Goal: Transaction & Acquisition: Obtain resource

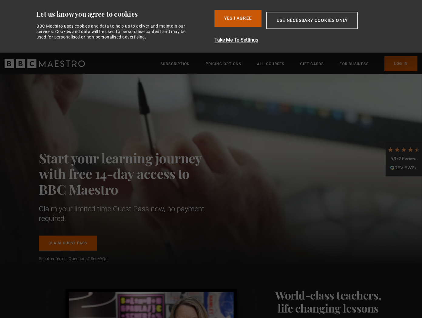
click at [256, 18] on button "Yes I Agree" at bounding box center [237, 18] width 47 height 17
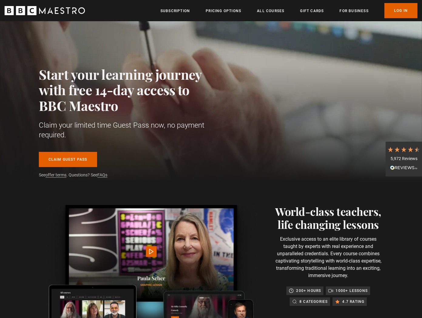
scroll to position [32, 0]
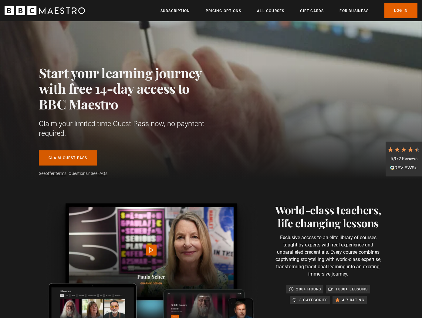
click at [73, 157] on link "Claim guest pass" at bounding box center [68, 157] width 58 height 15
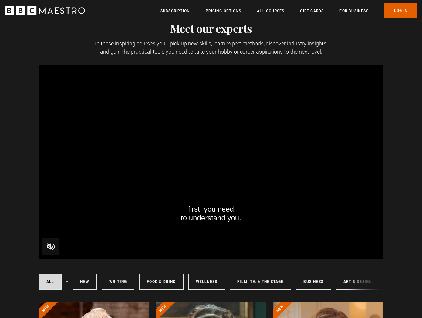
scroll to position [386, 0]
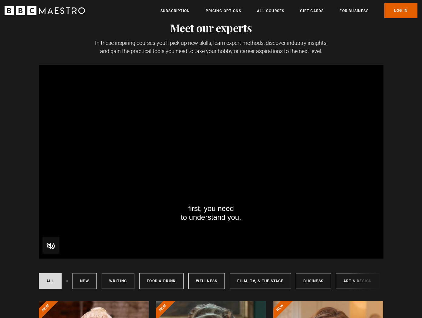
click at [242, 157] on video "Video Player" at bounding box center [211, 162] width 344 height 194
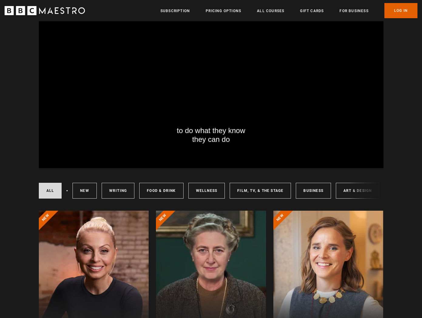
scroll to position [478, 0]
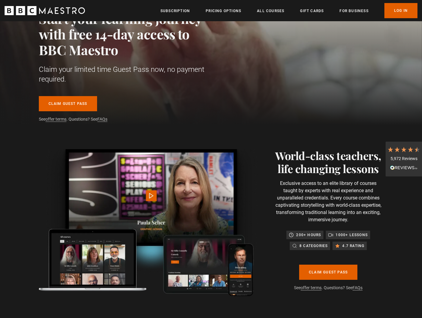
scroll to position [85, 0]
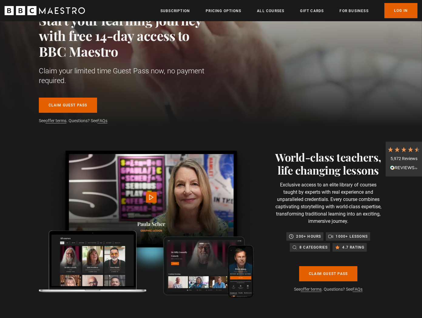
click at [171, 195] on img at bounding box center [149, 224] width 220 height 147
click at [151, 196] on img at bounding box center [149, 223] width 220 height 147
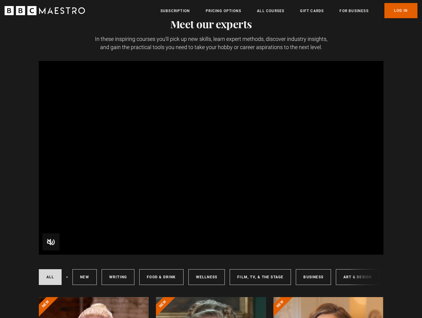
scroll to position [390, 0]
click at [350, 275] on div "All courses New courses Writing Food & Drink Wellness Film, TV, & The Stage Bus…" at bounding box center [211, 276] width 344 height 21
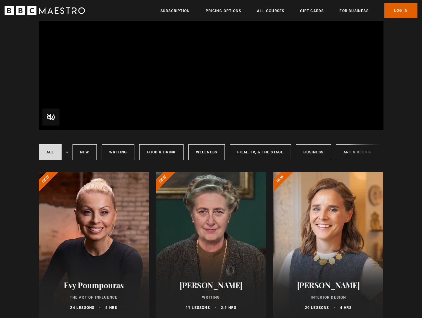
scroll to position [515, 0]
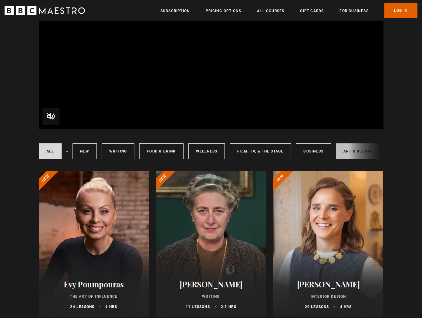
click at [348, 155] on link "Art & Design" at bounding box center [357, 151] width 43 height 16
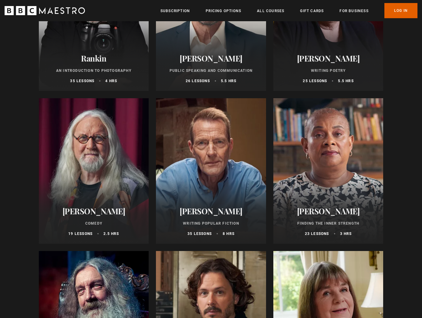
scroll to position [1967, 0]
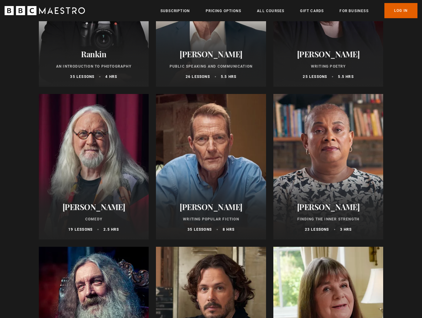
click at [107, 144] on div at bounding box center [94, 166] width 110 height 145
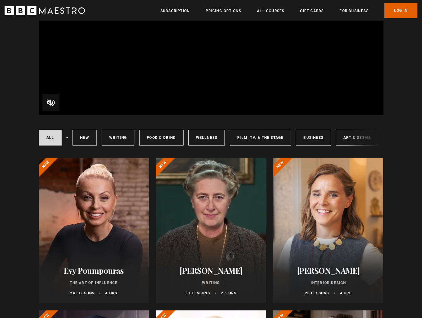
scroll to position [529, 0]
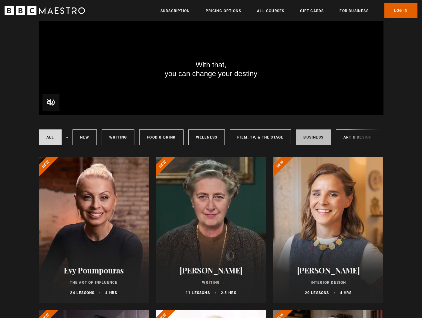
click at [312, 132] on link "Business" at bounding box center [313, 137] width 35 height 16
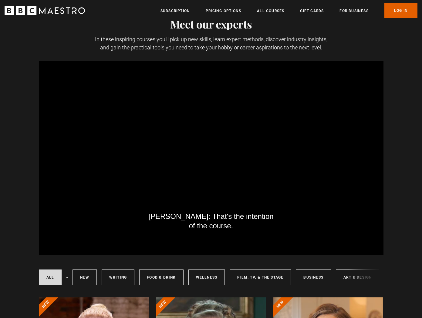
scroll to position [391, 0]
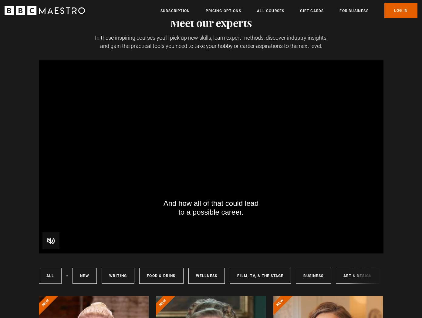
click at [50, 276] on link "All courses" at bounding box center [50, 276] width 23 height 16
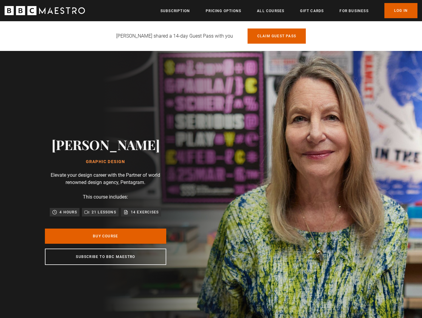
scroll to position [0, 159]
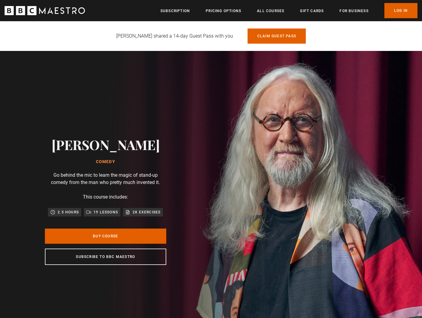
scroll to position [0, 79]
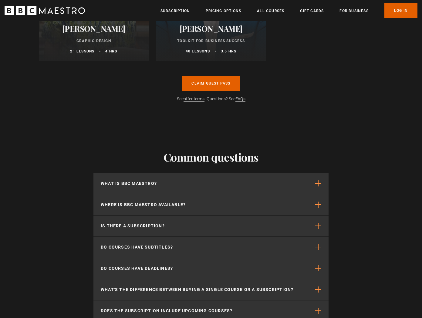
scroll to position [1082, 0]
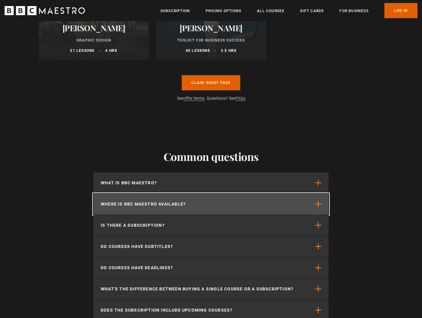
click at [317, 204] on span "button" at bounding box center [318, 204] width 6 height 6
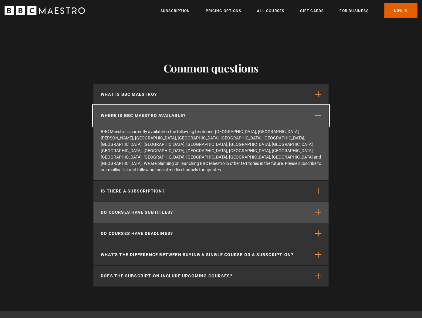
scroll to position [1171, 0]
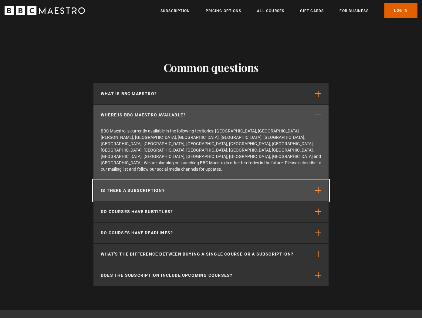
click at [315, 187] on span "button" at bounding box center [318, 190] width 6 height 6
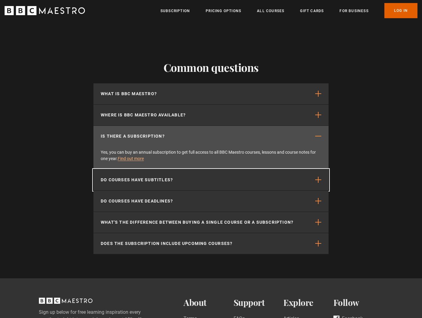
click at [315, 174] on button "Do courses have subtitles?" at bounding box center [210, 179] width 235 height 21
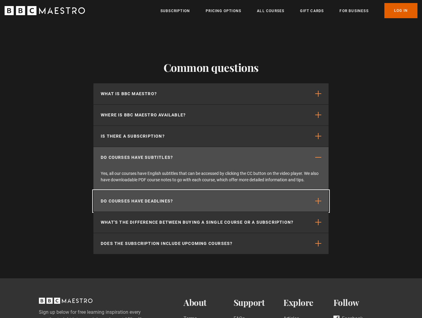
click at [319, 202] on span "button" at bounding box center [318, 201] width 6 height 6
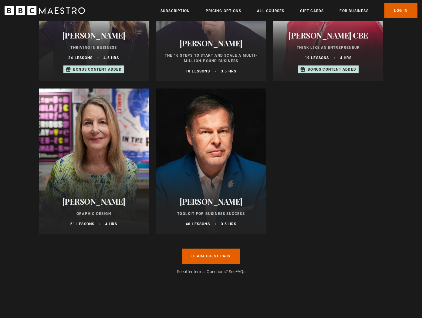
scroll to position [907, 0]
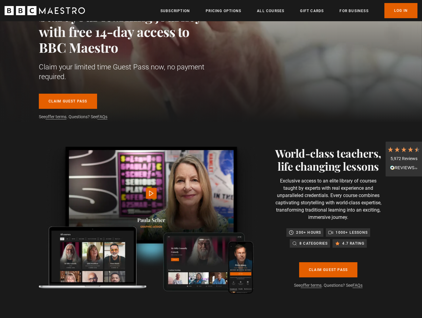
scroll to position [89, 0]
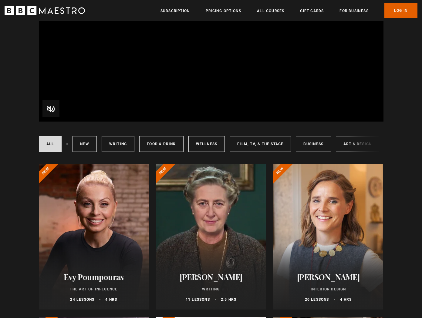
scroll to position [522, 0]
click at [349, 144] on div "All courses New courses Writing Food & Drink Wellness Film, TV, & The Stage Bus…" at bounding box center [211, 144] width 344 height 21
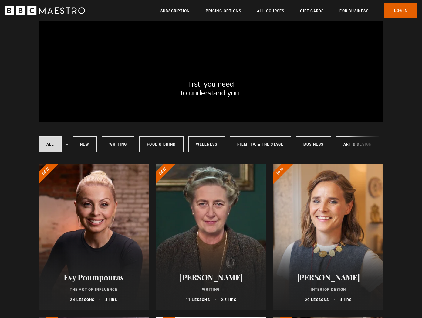
click at [349, 144] on div "All courses New courses Writing Food & Drink Wellness Film, TV, & The Stage Bus…" at bounding box center [211, 144] width 344 height 21
click at [341, 143] on link "Art & Design" at bounding box center [357, 144] width 43 height 16
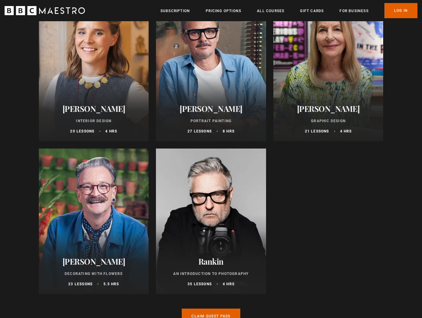
scroll to position [690, 0]
click at [202, 100] on div "[PERSON_NAME] Portrait Painting 27 lessons 8 hrs" at bounding box center [211, 119] width 110 height 45
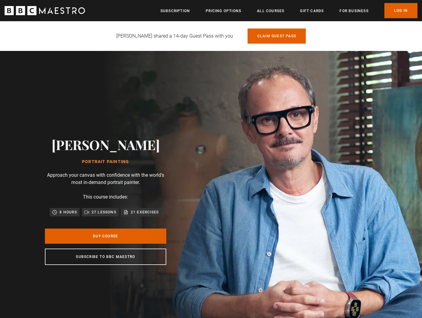
scroll to position [0, 79]
click at [263, 37] on link "Claim guest pass" at bounding box center [276, 35] width 58 height 15
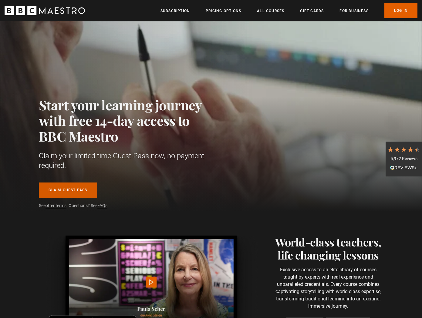
click at [83, 189] on link "Claim guest pass" at bounding box center [68, 189] width 58 height 15
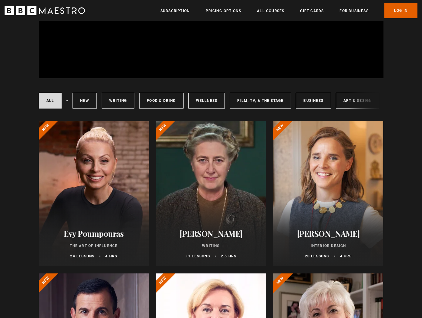
scroll to position [567, 0]
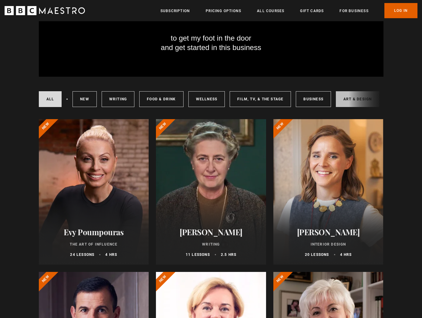
click at [345, 101] on link "Art & Design" at bounding box center [357, 99] width 43 height 16
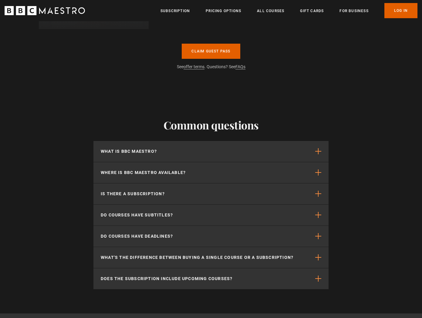
scroll to position [3098, 0]
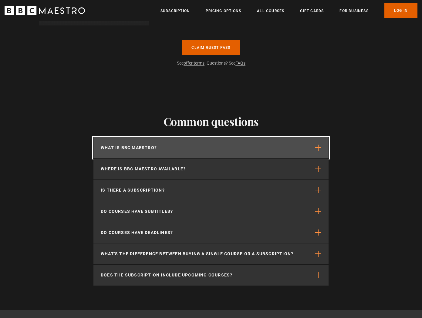
click at [318, 148] on span "button" at bounding box center [318, 148] width 6 height 6
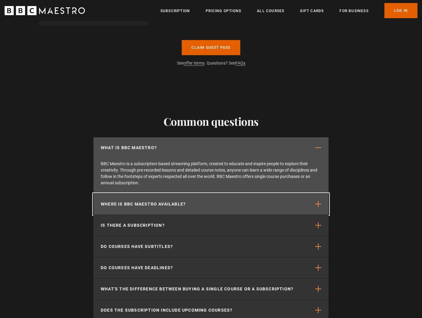
click at [316, 203] on span "button" at bounding box center [318, 204] width 6 height 6
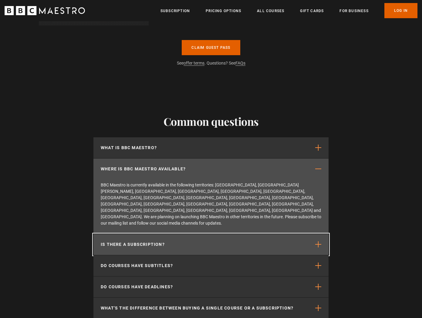
click at [318, 241] on span "button" at bounding box center [318, 244] width 6 height 6
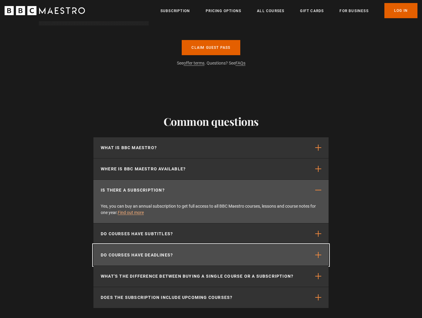
click at [319, 255] on span "button" at bounding box center [318, 255] width 6 height 6
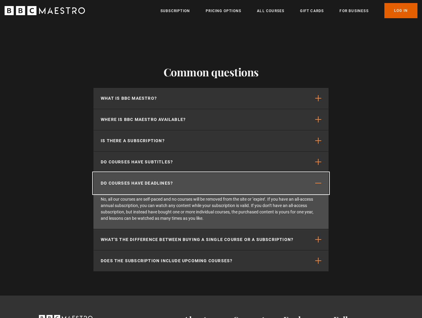
scroll to position [3149, 0]
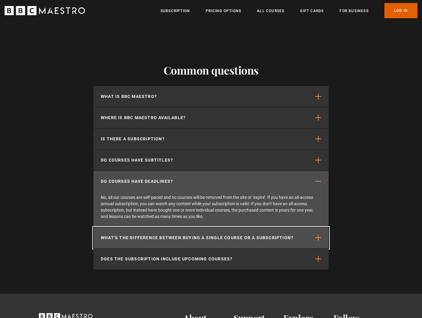
click at [316, 236] on span "button" at bounding box center [318, 238] width 6 height 6
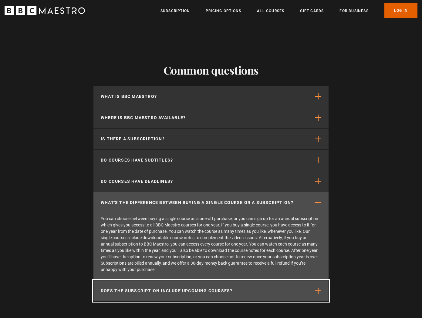
click at [319, 291] on span "button" at bounding box center [318, 291] width 6 height 6
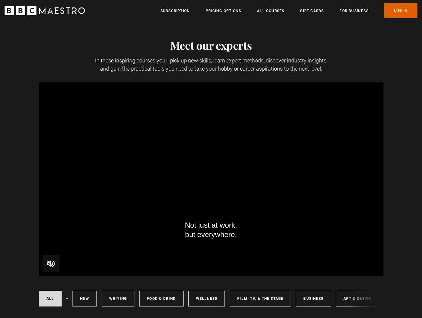
scroll to position [369, 0]
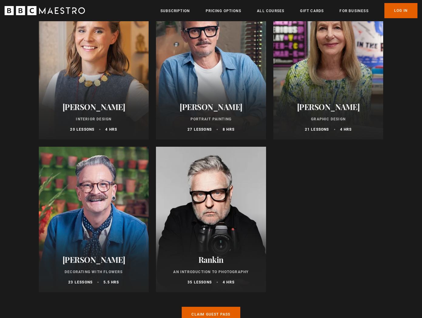
scroll to position [693, 0]
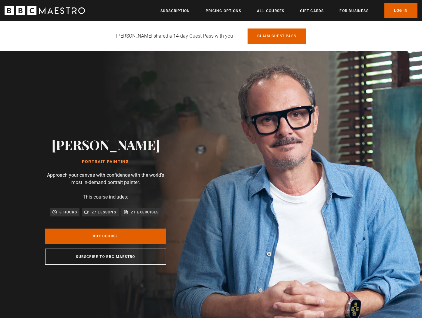
scroll to position [0, 79]
